Goal: Transaction & Acquisition: Purchase product/service

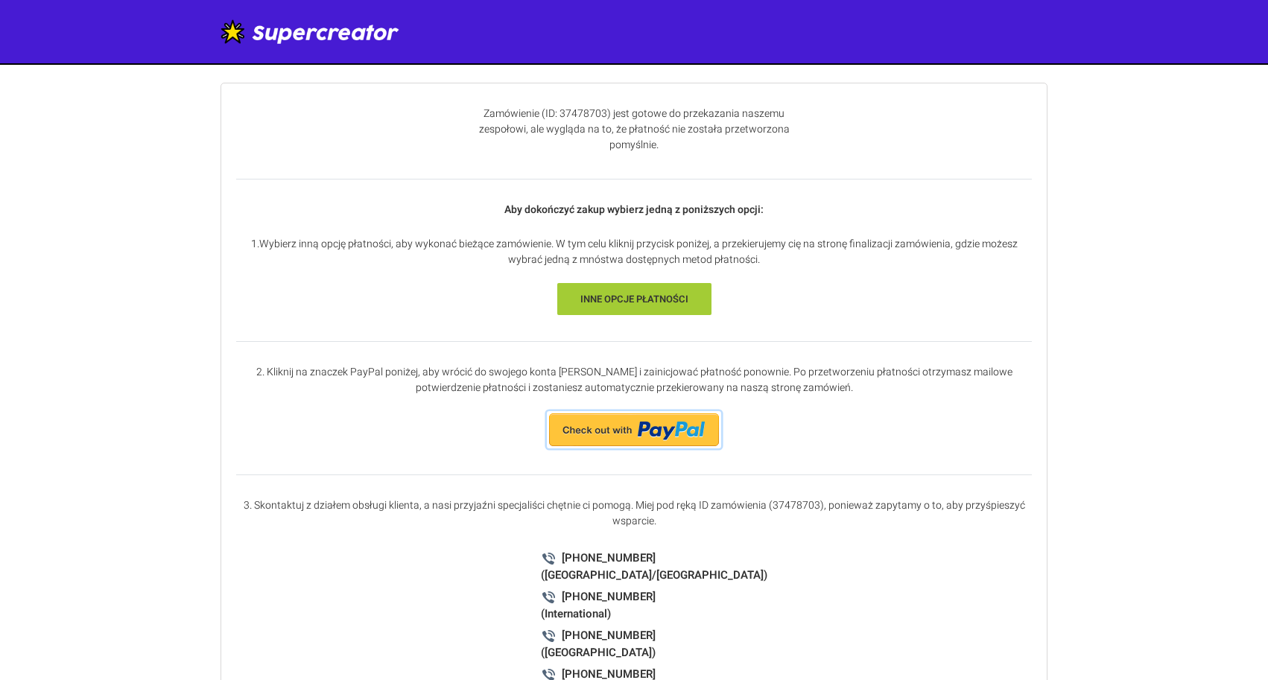
click at [605, 412] on img at bounding box center [634, 430] width 173 height 36
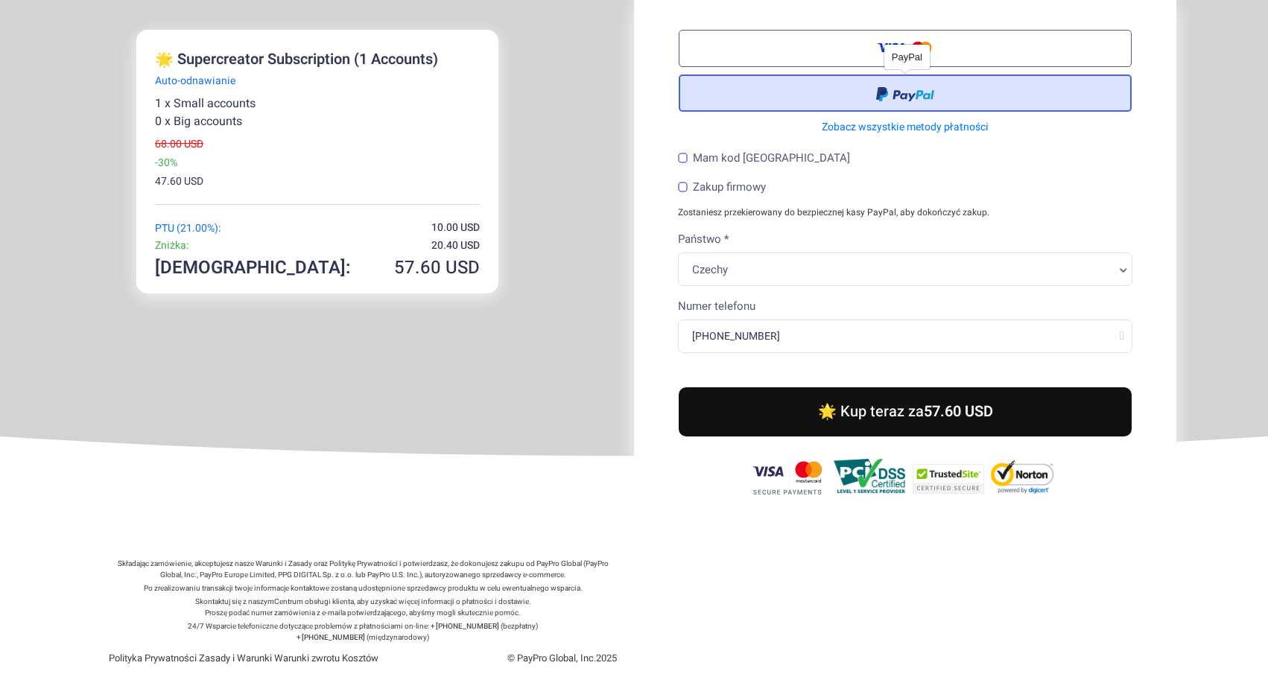
click at [828, 89] on label at bounding box center [905, 92] width 453 height 37
click at [0, 0] on input "radio" at bounding box center [0, 0] width 0 height 0
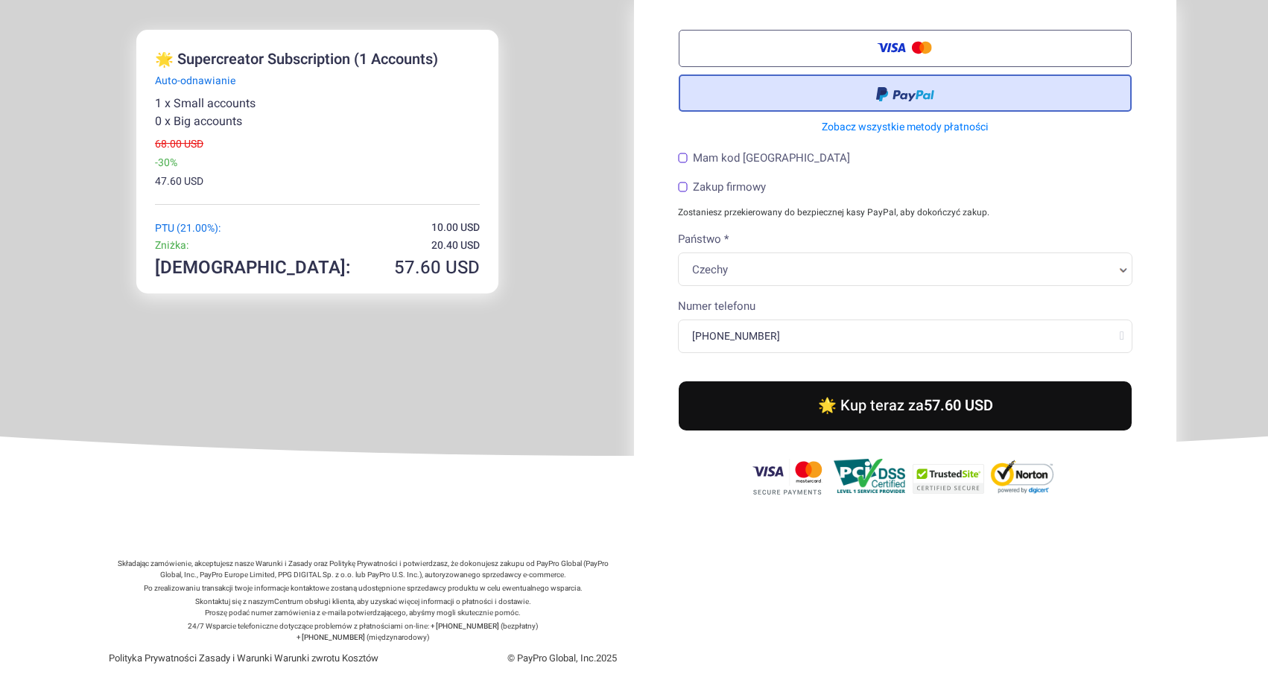
click at [860, 393] on button "🌟 Kup teraz za 57.60 USD" at bounding box center [905, 405] width 453 height 49
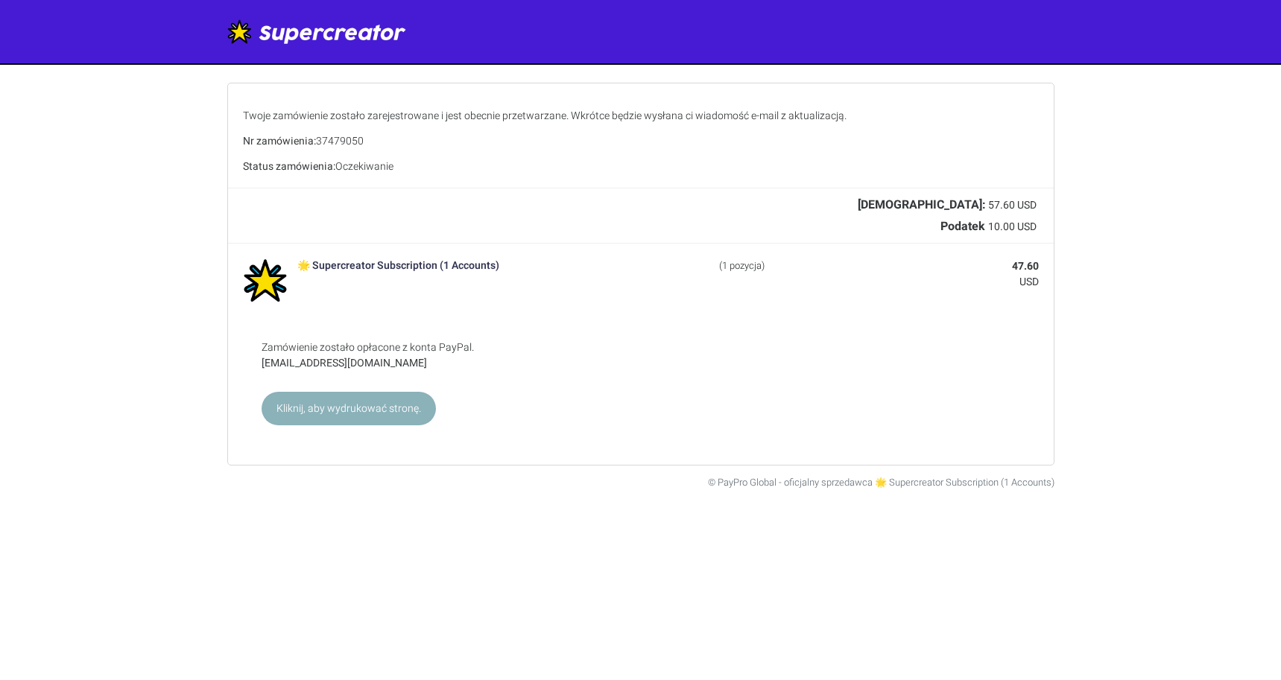
click at [349, 364] on strong "[EMAIL_ADDRESS][DOMAIN_NAME]" at bounding box center [640, 363] width 758 height 16
click at [349, 364] on strong "calderonminjae96@gmail.com" at bounding box center [640, 363] width 758 height 16
